Goal: Find specific page/section: Find specific page/section

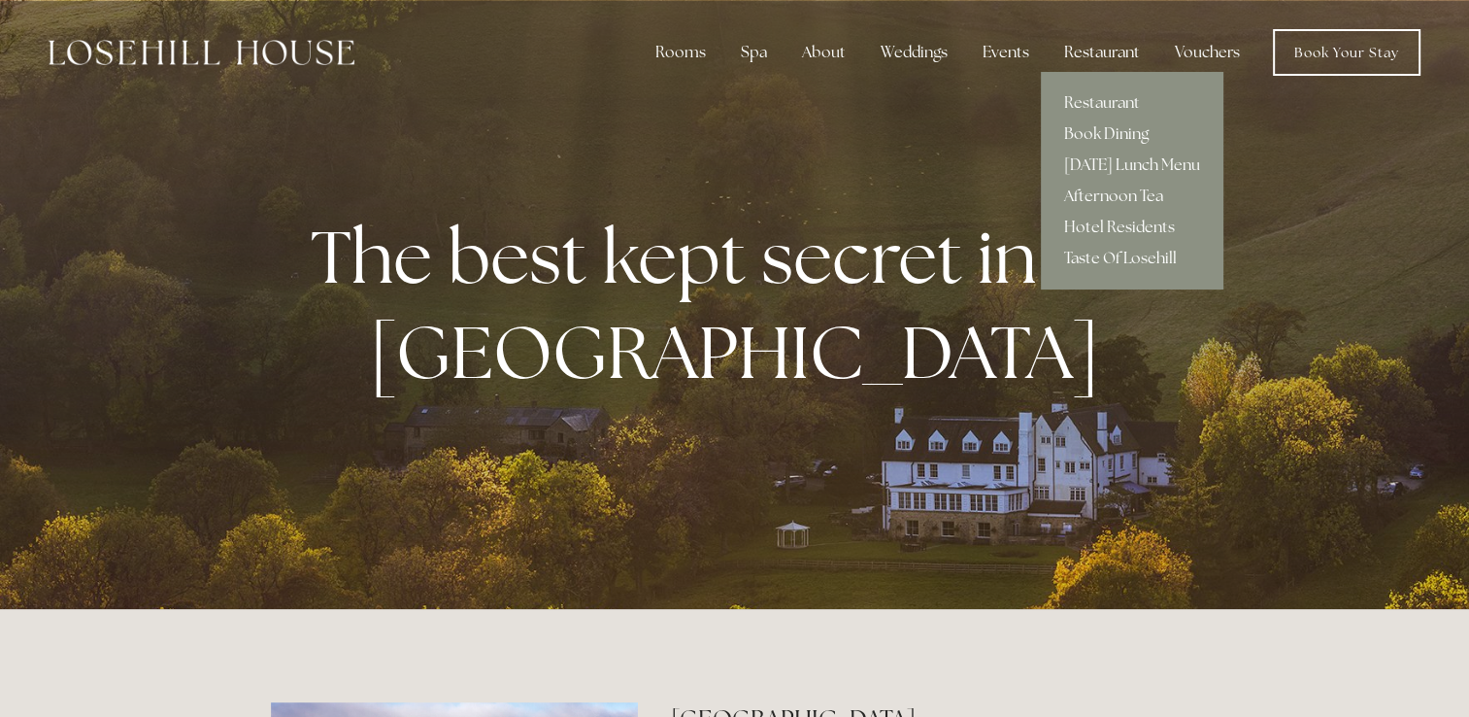
click at [1104, 50] on div "Restaurant" at bounding box center [1102, 52] width 107 height 39
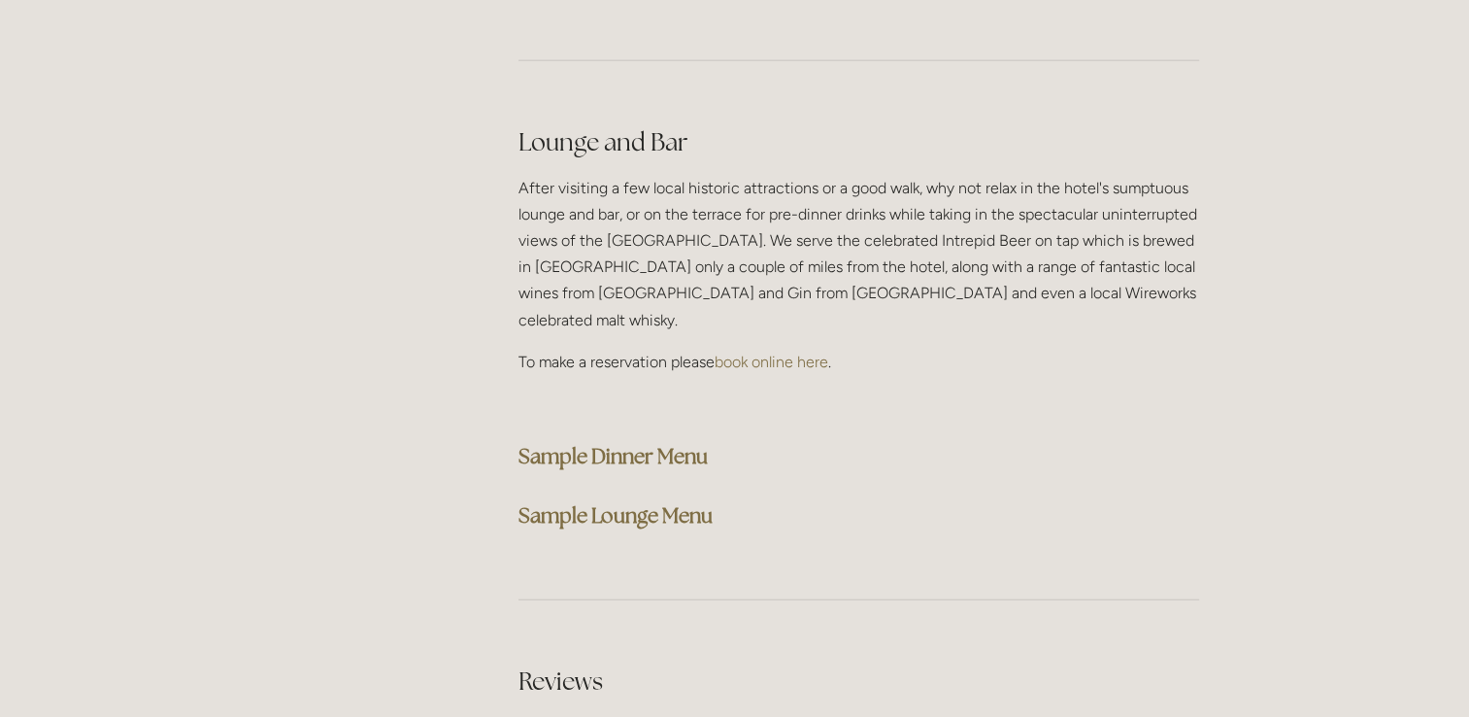
scroll to position [4864, 0]
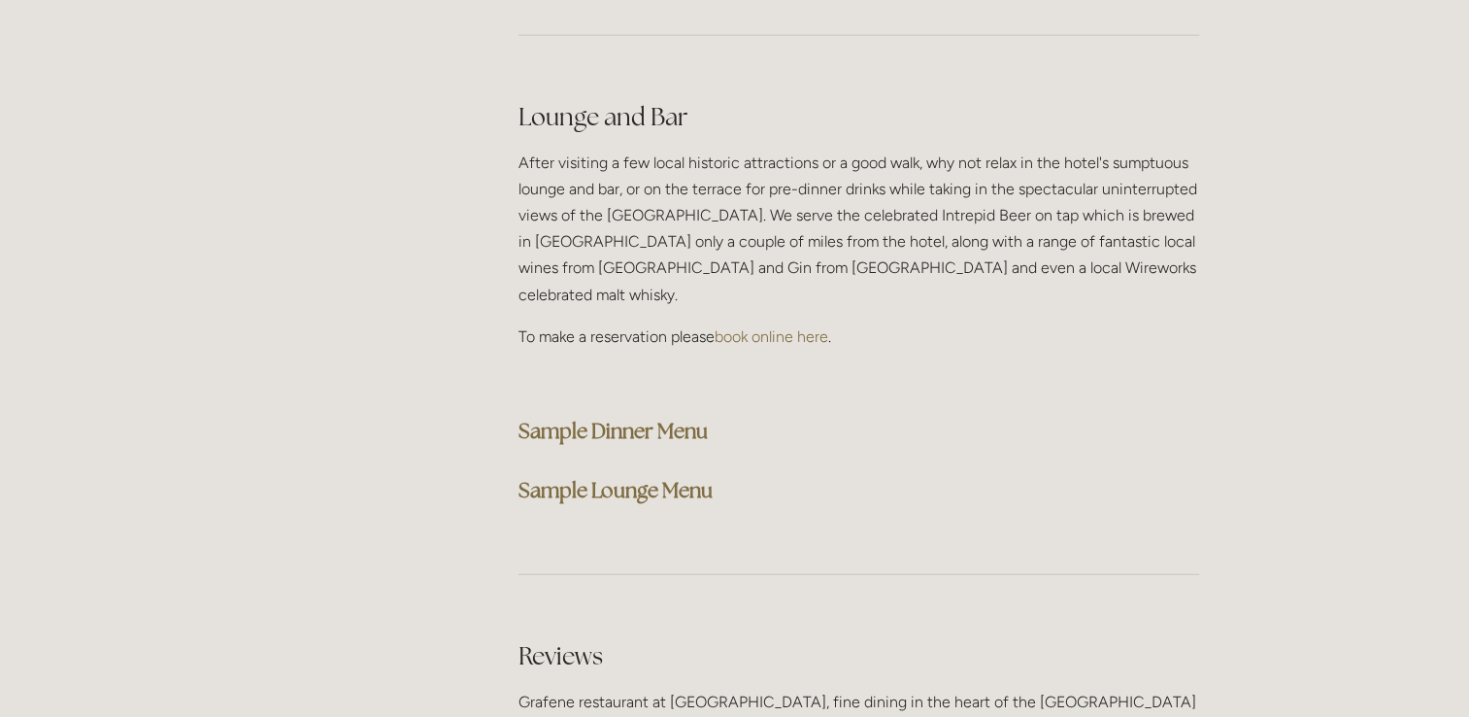
click at [611, 477] on strong "Sample Lounge Menu" at bounding box center [616, 490] width 194 height 26
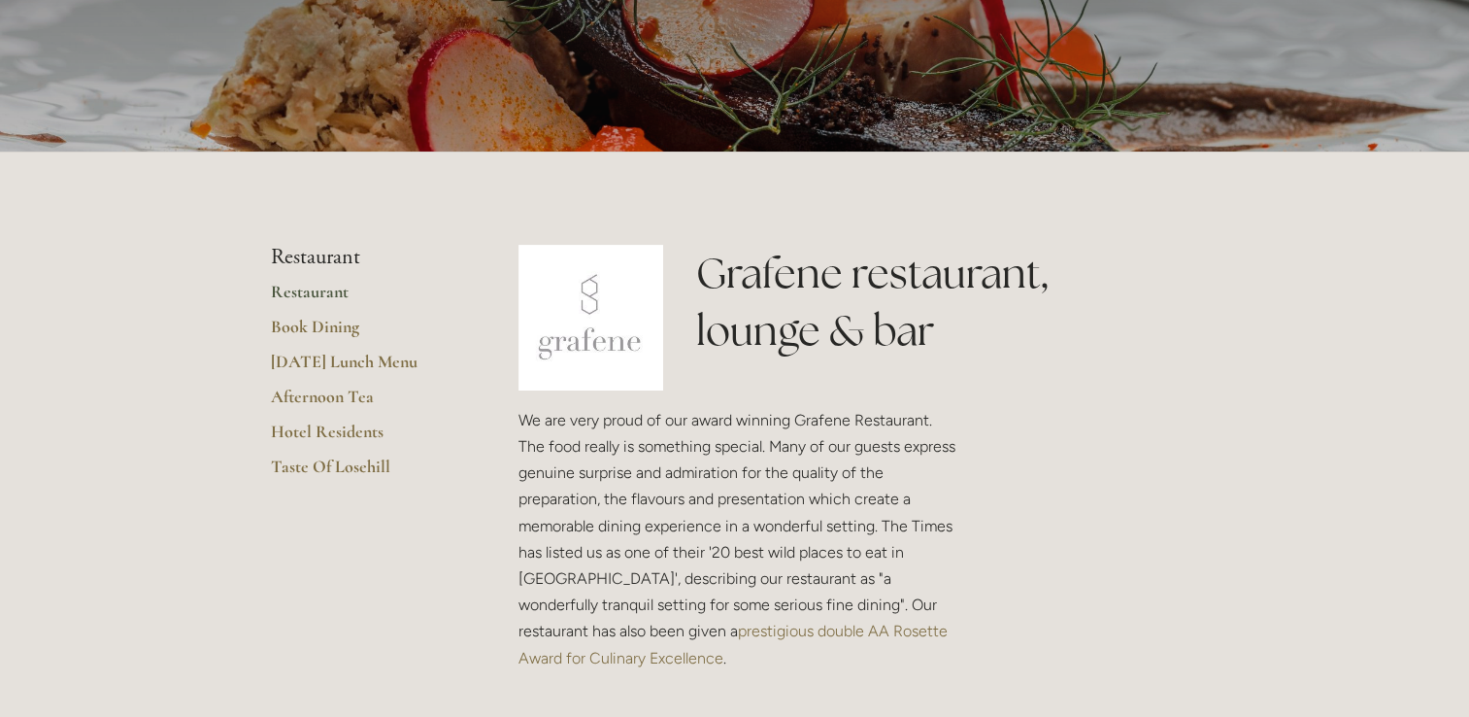
scroll to position [265, 0]
